Goal: Task Accomplishment & Management: Complete application form

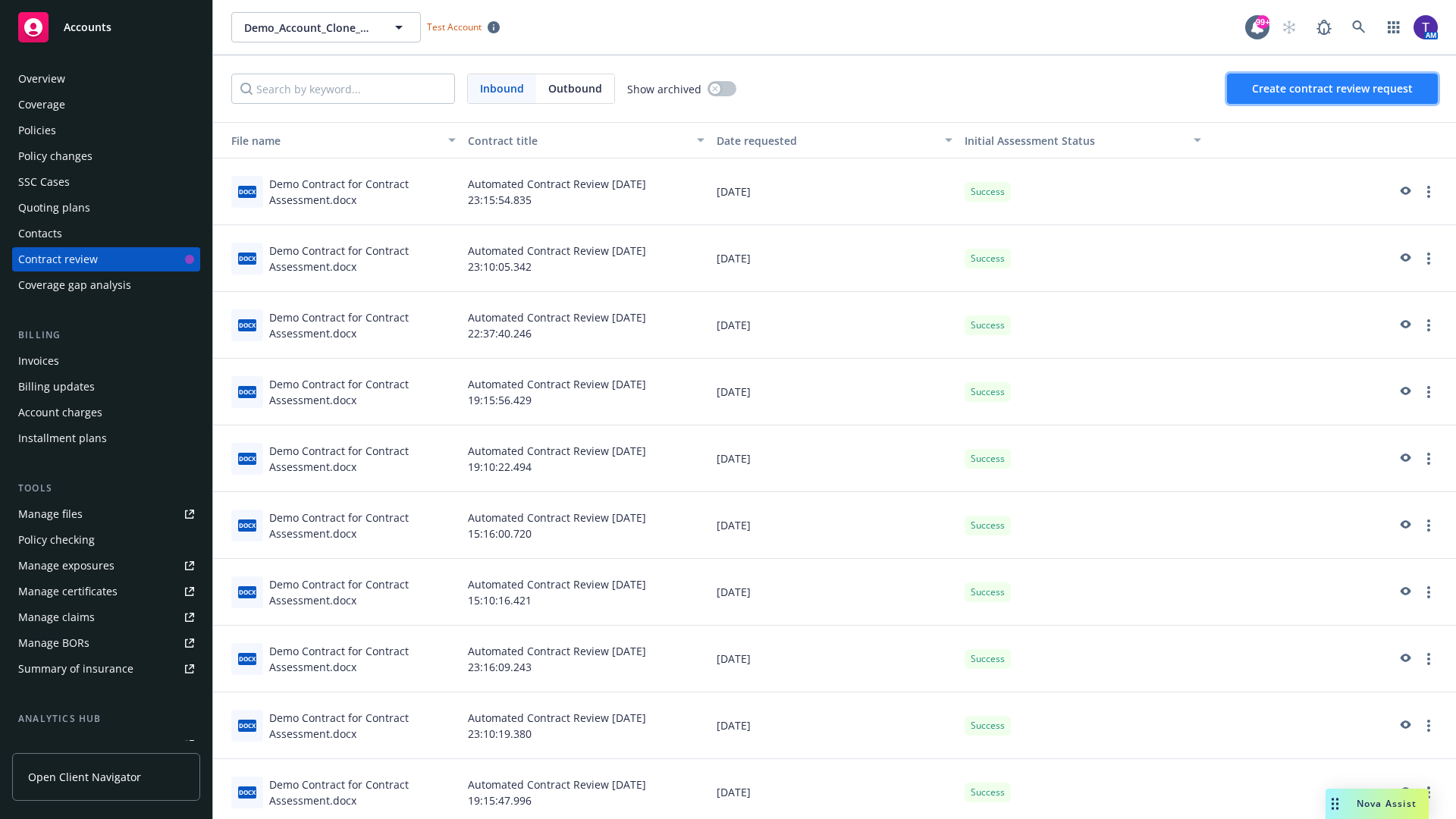
click at [1333, 88] on span "Create contract review request" at bounding box center [1332, 88] width 161 height 14
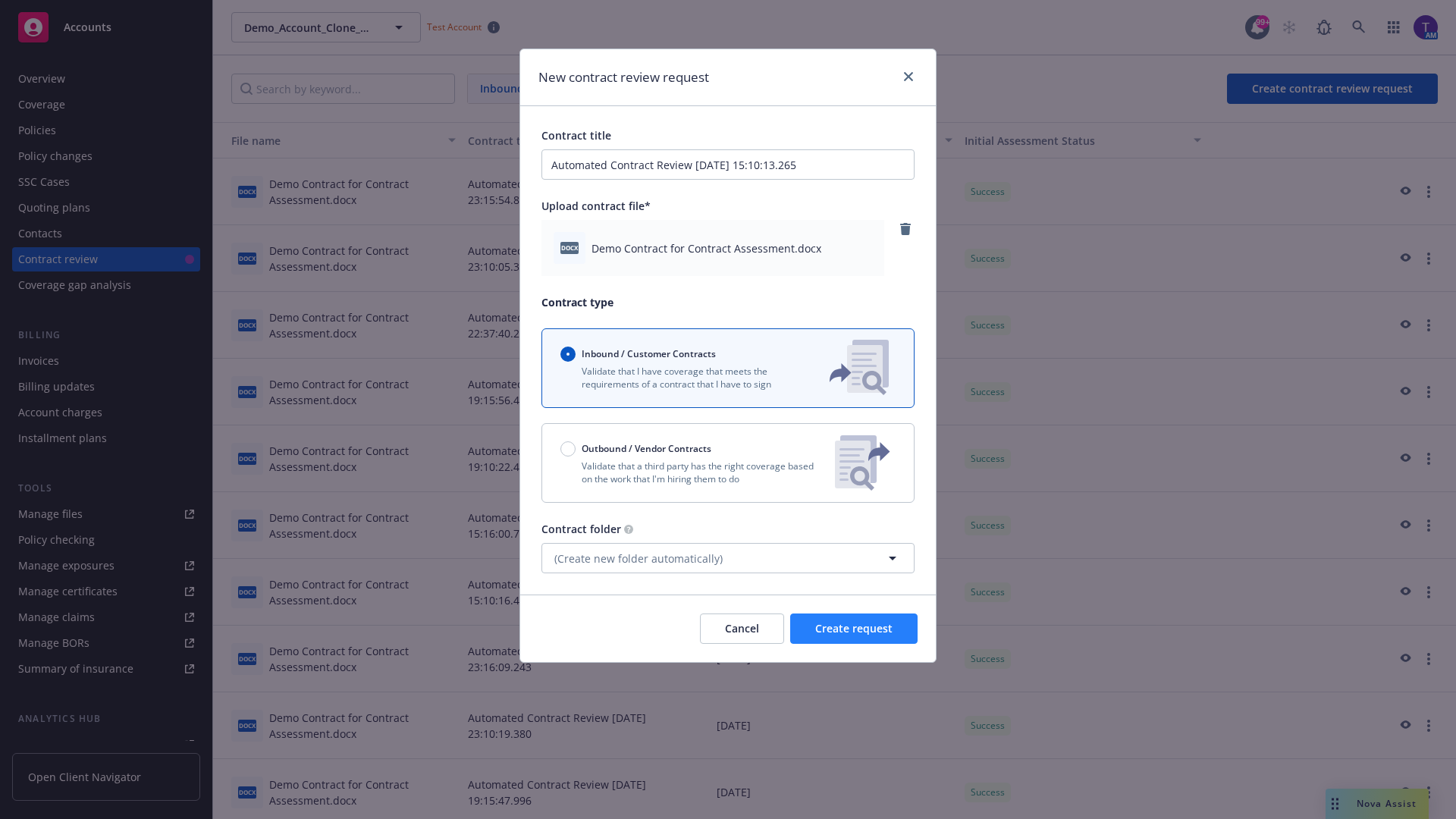
type input "Automated Contract Review 10-13-2025 15:10:13.265"
click at [853, 628] on span "Create request" at bounding box center [853, 628] width 77 height 14
